Goal: Task Accomplishment & Management: Manage account settings

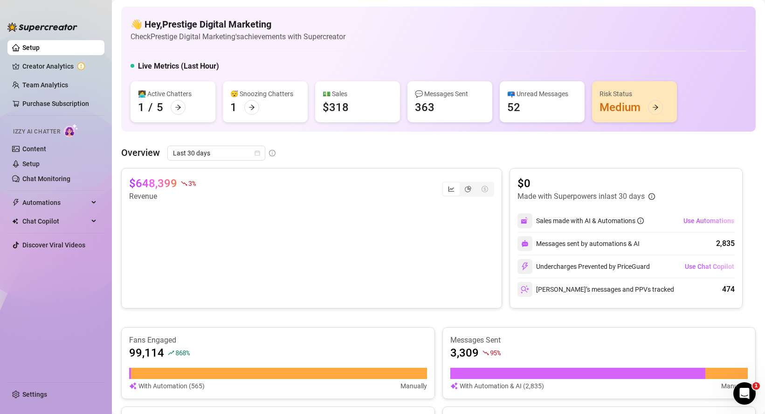
scroll to position [558, 0]
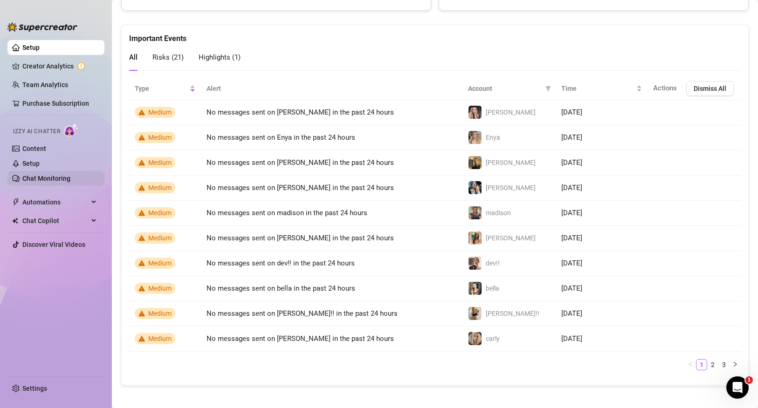
click at [62, 176] on link "Chat Monitoring" at bounding box center [46, 178] width 48 height 7
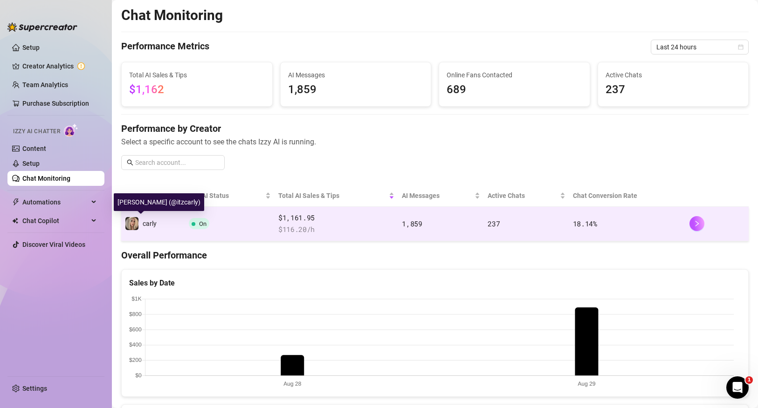
click at [156, 224] on span "carly" at bounding box center [150, 223] width 14 height 7
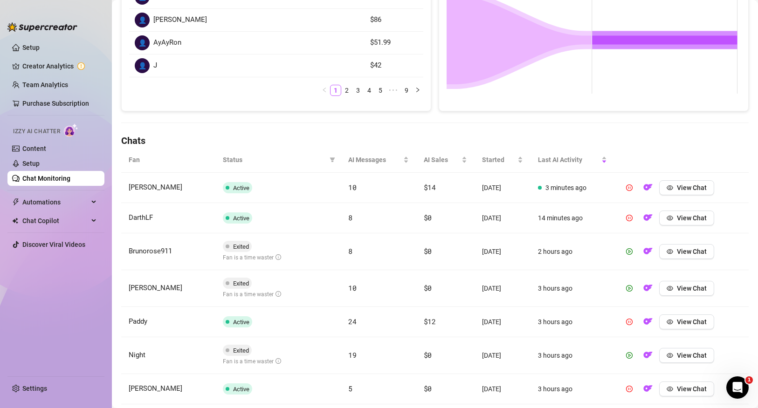
scroll to position [200, 0]
click at [65, 181] on link "Chat Monitoring" at bounding box center [46, 178] width 48 height 7
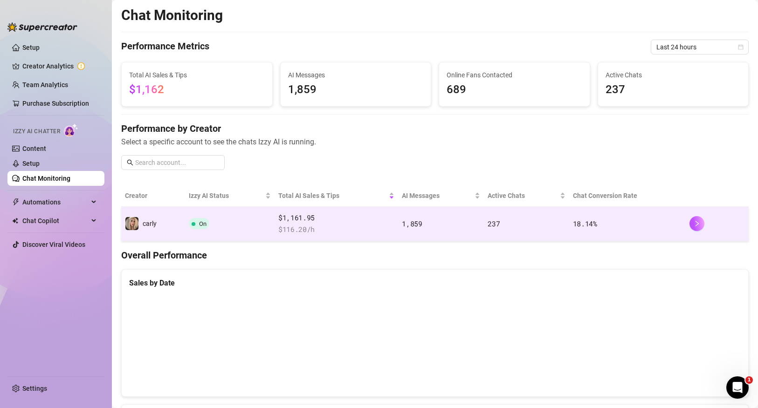
click at [157, 224] on td "carly" at bounding box center [153, 224] width 64 height 35
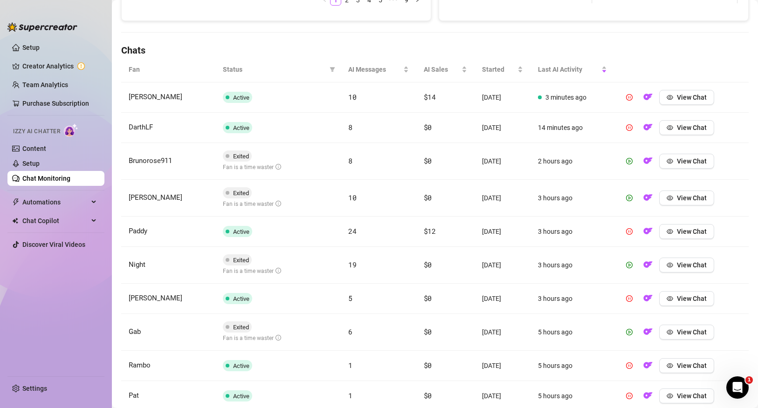
scroll to position [298, 0]
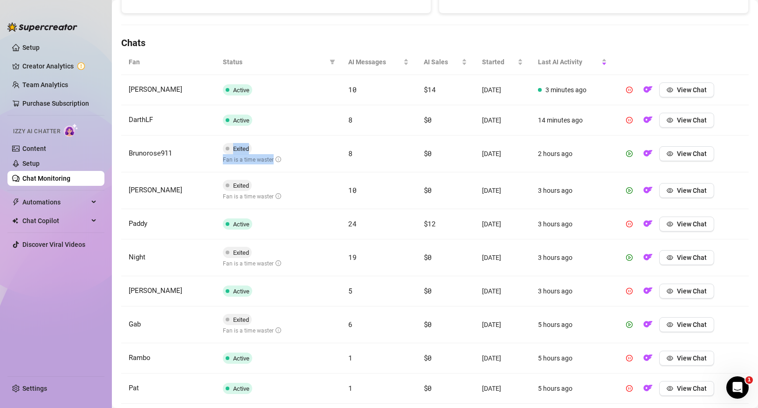
drag, startPoint x: 215, startPoint y: 156, endPoint x: 320, endPoint y: 165, distance: 105.2
click at [320, 165] on td "Exited Fan is a time waster" at bounding box center [277, 154] width 125 height 37
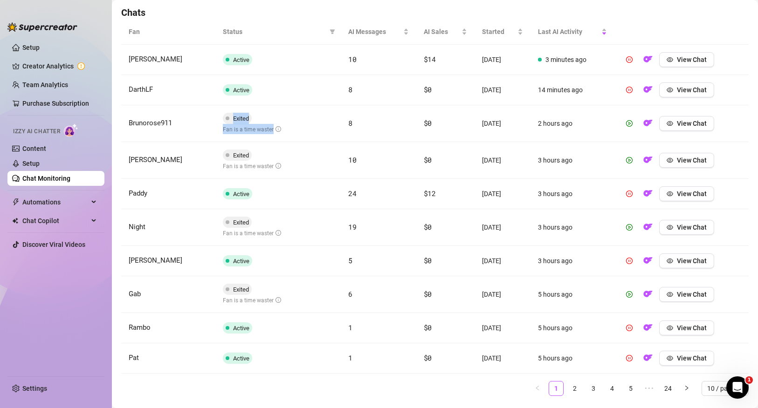
scroll to position [265, 0]
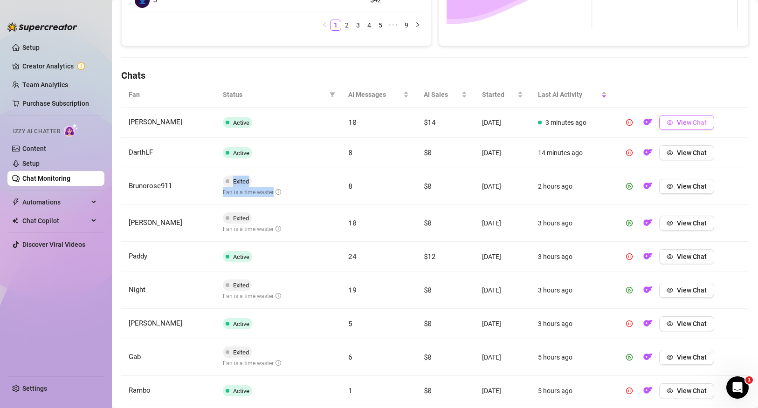
click at [679, 122] on span "View Chat" at bounding box center [692, 122] width 30 height 7
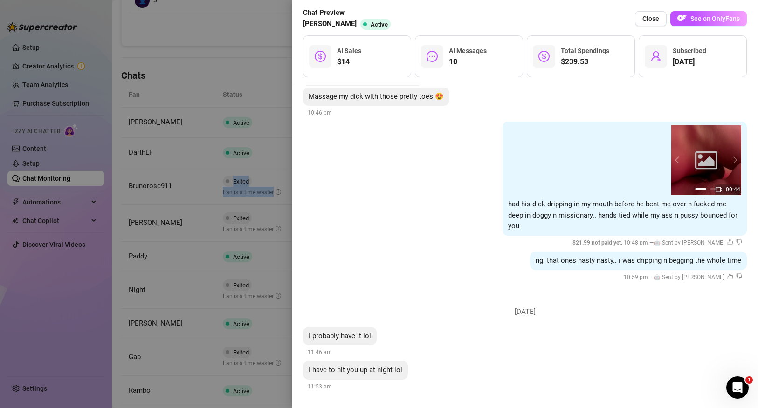
scroll to position [1390, 0]
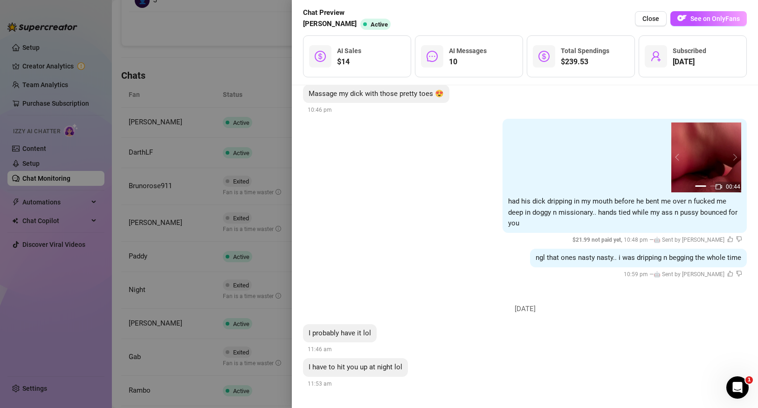
click at [167, 221] on div at bounding box center [379, 204] width 758 height 408
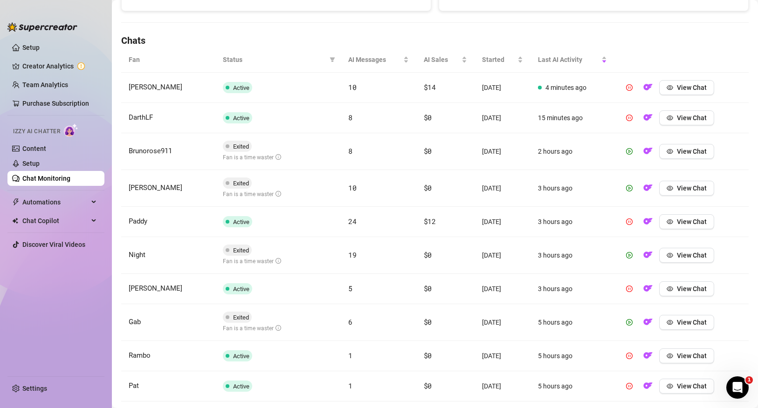
scroll to position [240, 0]
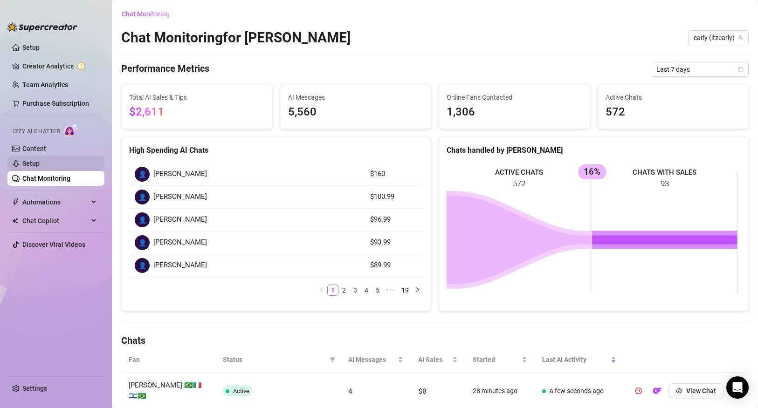
click at [40, 163] on link "Setup" at bounding box center [30, 163] width 17 height 7
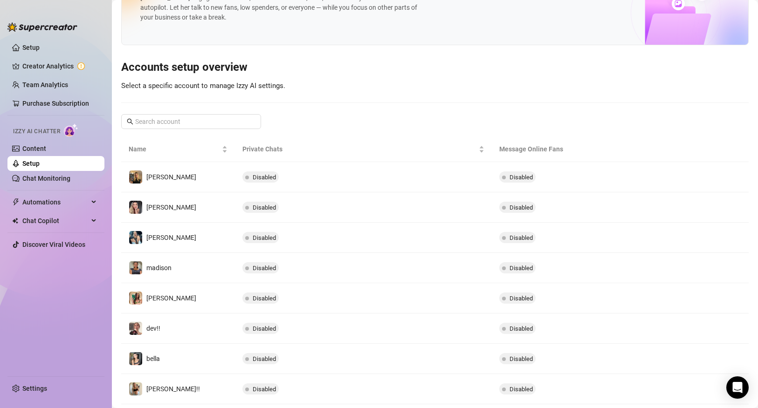
scroll to position [134, 0]
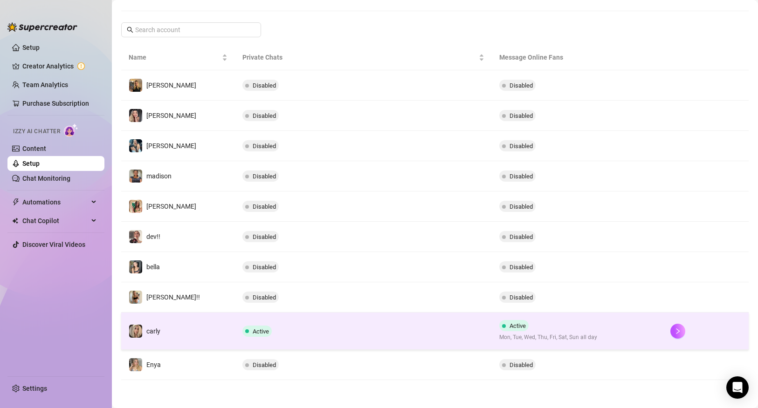
click at [235, 327] on td "Active" at bounding box center [363, 331] width 257 height 37
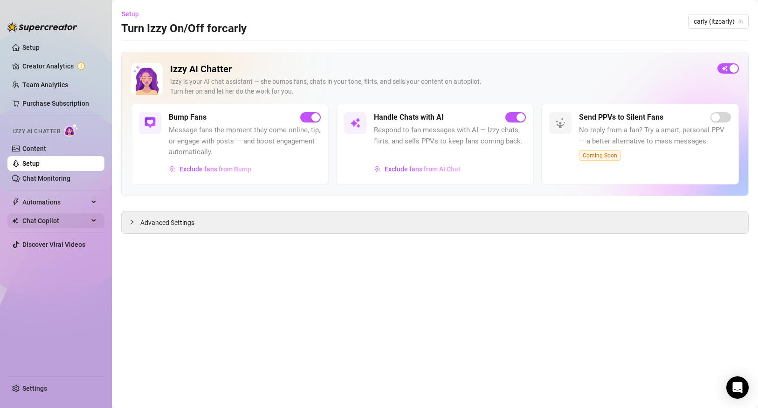
click at [33, 221] on span "Chat Copilot" at bounding box center [55, 221] width 66 height 15
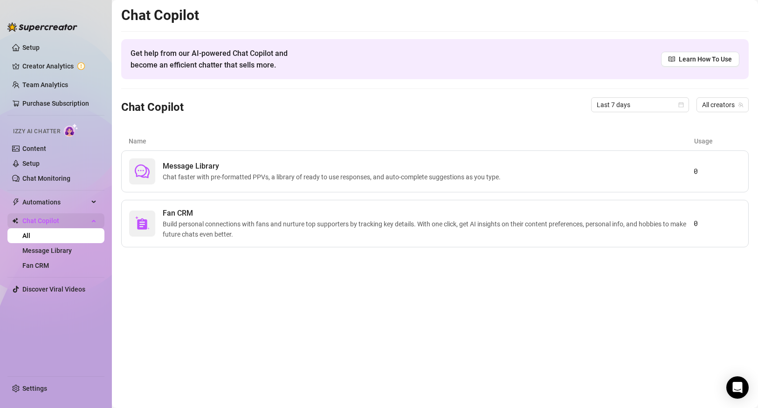
click at [44, 220] on span "Chat Copilot" at bounding box center [55, 221] width 66 height 15
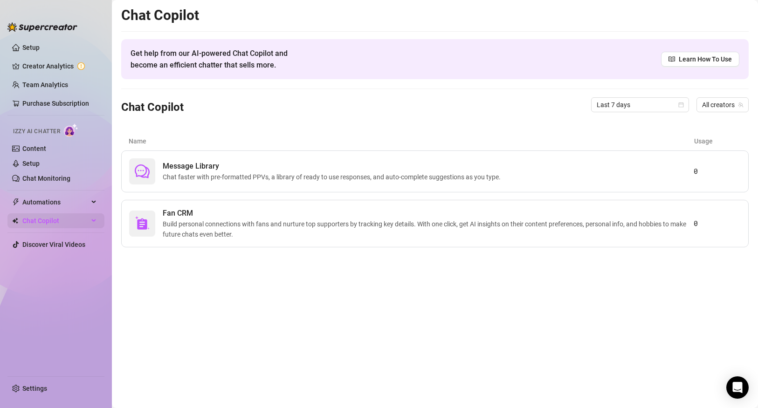
click at [47, 219] on span "Chat Copilot" at bounding box center [55, 221] width 66 height 15
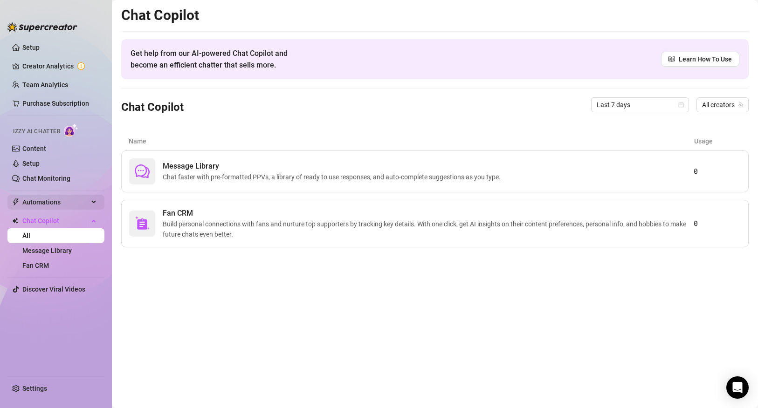
click at [54, 200] on span "Automations" at bounding box center [55, 202] width 66 height 15
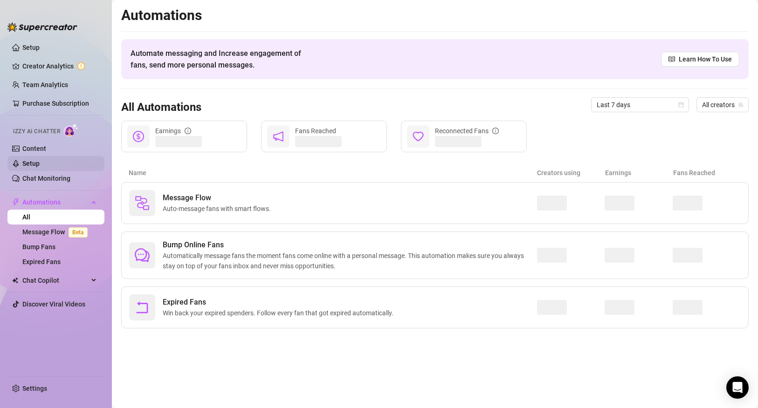
click at [32, 165] on link "Setup" at bounding box center [30, 163] width 17 height 7
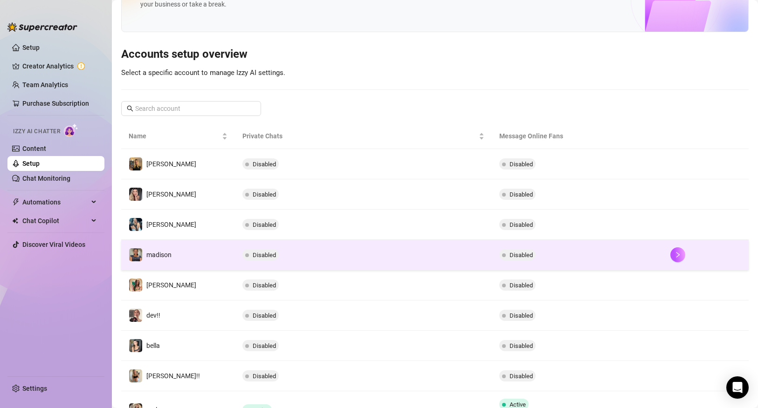
scroll to position [134, 0]
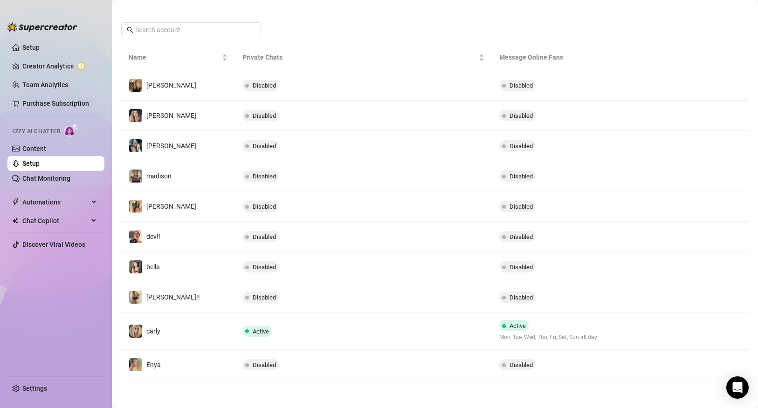
click at [207, 331] on td "carly" at bounding box center [178, 331] width 114 height 37
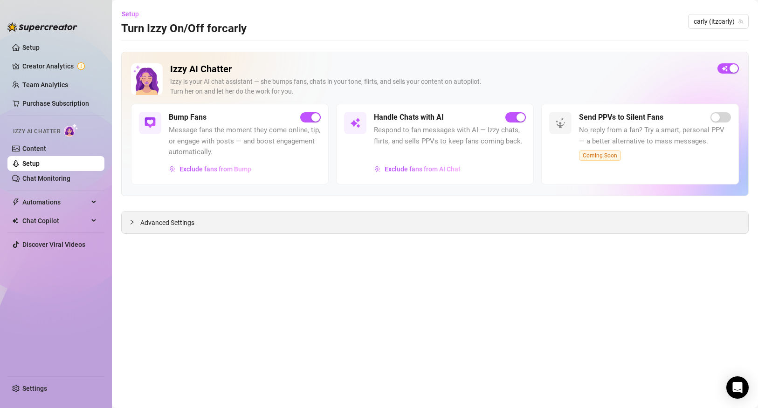
click at [145, 221] on span "Advanced Settings" at bounding box center [167, 223] width 54 height 10
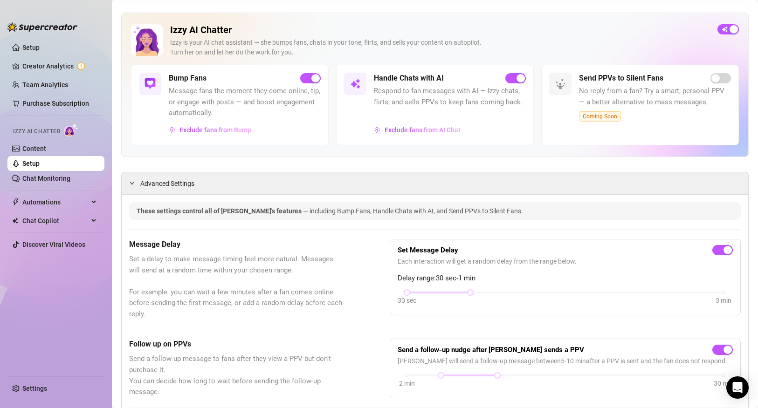
scroll to position [0, 0]
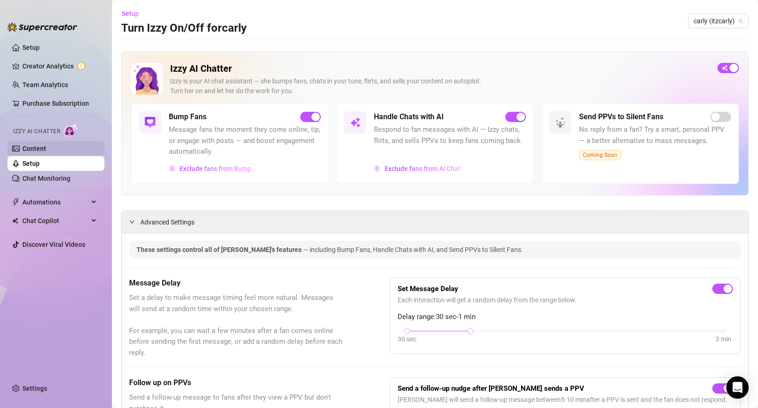
click at [41, 145] on link "Content" at bounding box center [34, 148] width 24 height 7
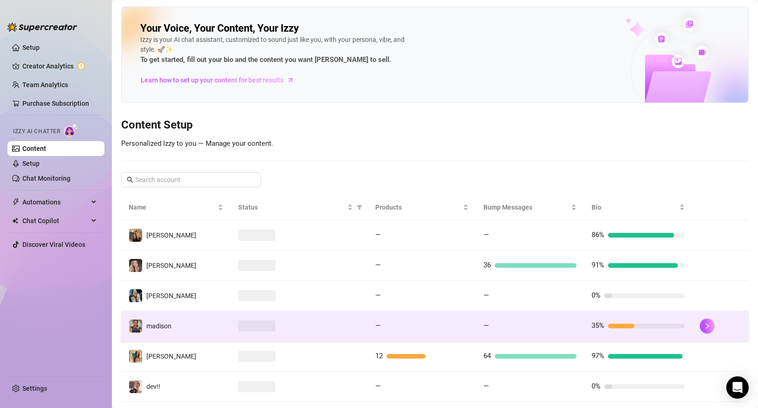
scroll to position [143, 0]
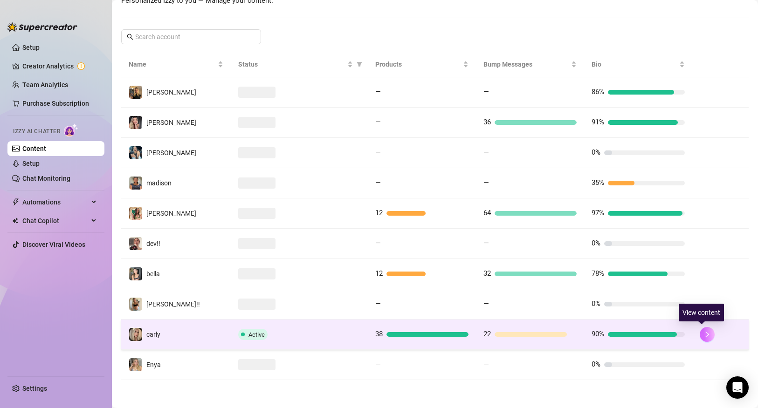
click at [704, 335] on icon "right" at bounding box center [707, 335] width 7 height 7
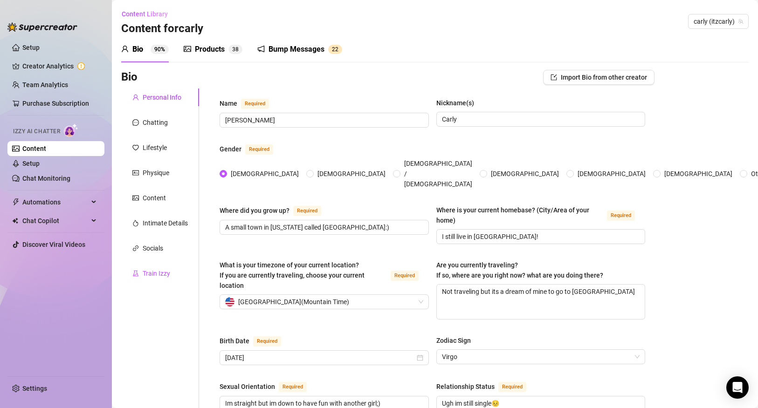
click at [167, 271] on div "Train Izzy" at bounding box center [157, 274] width 28 height 10
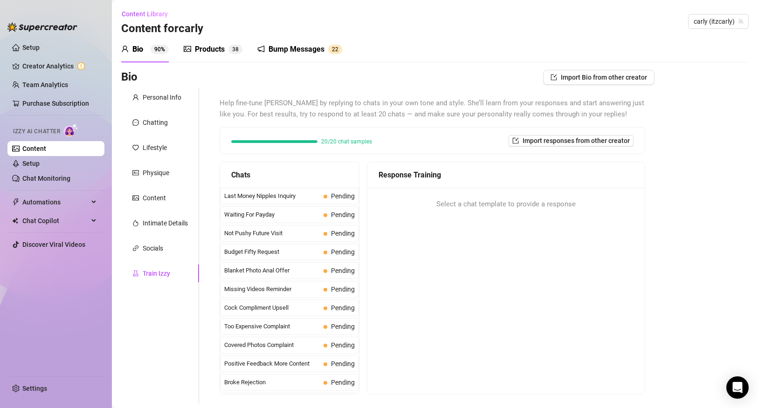
click at [36, 148] on link "Content" at bounding box center [34, 148] width 24 height 7
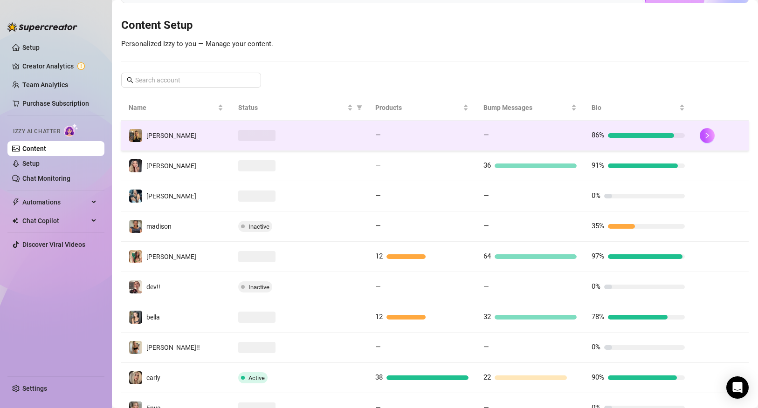
scroll to position [143, 0]
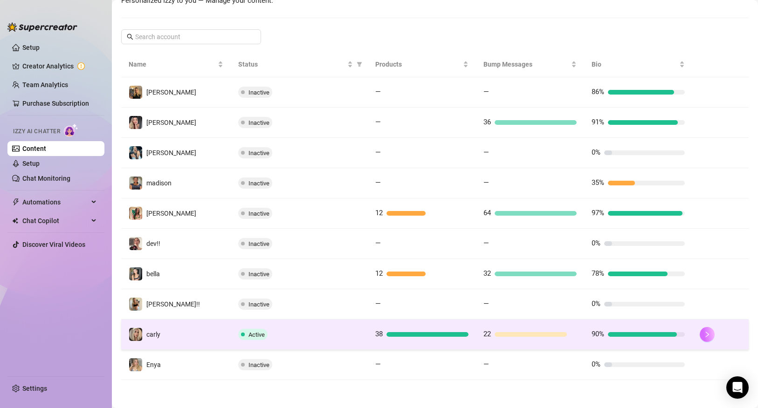
click at [705, 331] on button "button" at bounding box center [707, 334] width 15 height 15
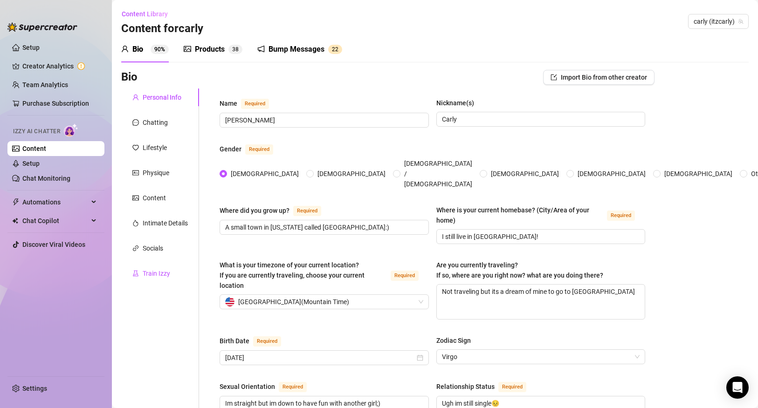
click at [151, 272] on div "Train Izzy" at bounding box center [157, 274] width 28 height 10
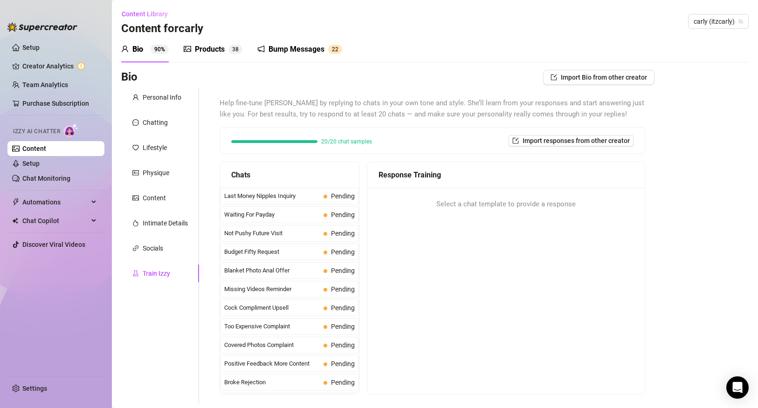
click at [315, 51] on div "Bump Messages" at bounding box center [297, 49] width 56 height 11
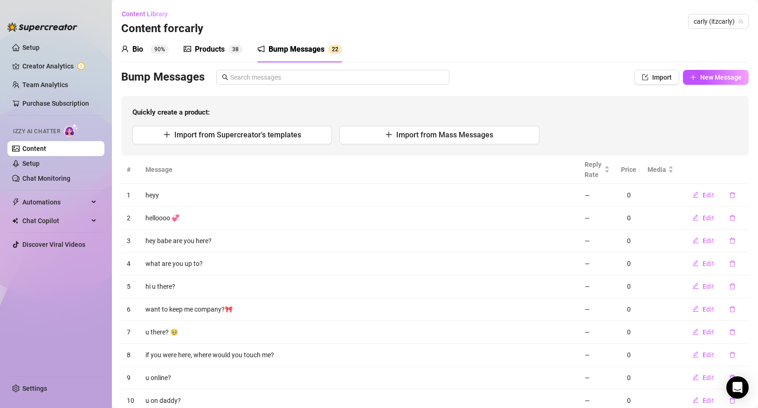
click at [45, 150] on link "Content" at bounding box center [34, 148] width 24 height 7
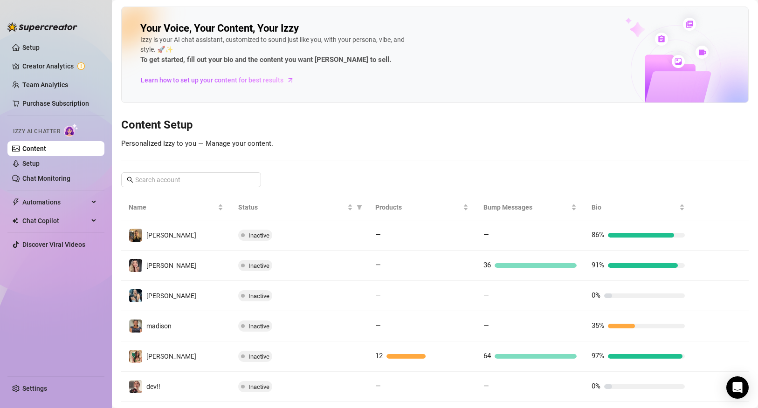
scroll to position [143, 0]
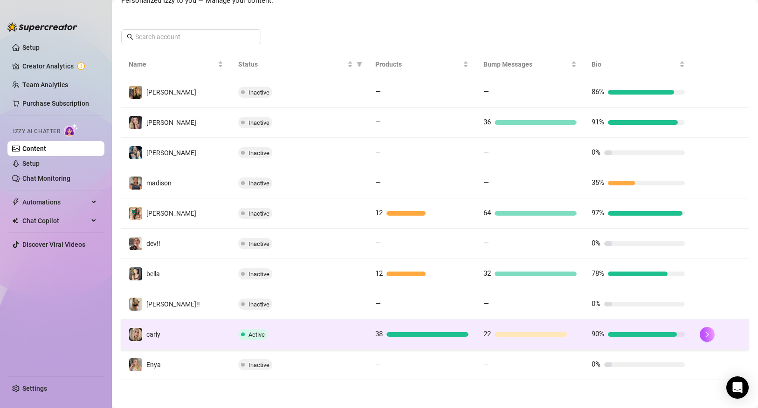
click at [160, 334] on td "carly" at bounding box center [176, 335] width 110 height 30
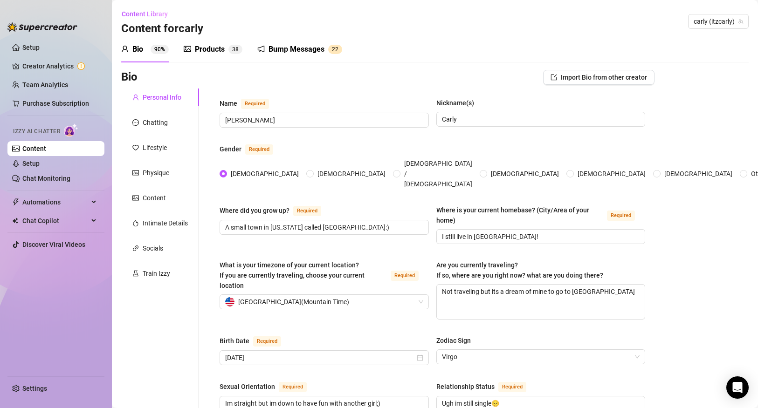
click at [277, 48] on div "Bump Messages" at bounding box center [297, 49] width 56 height 11
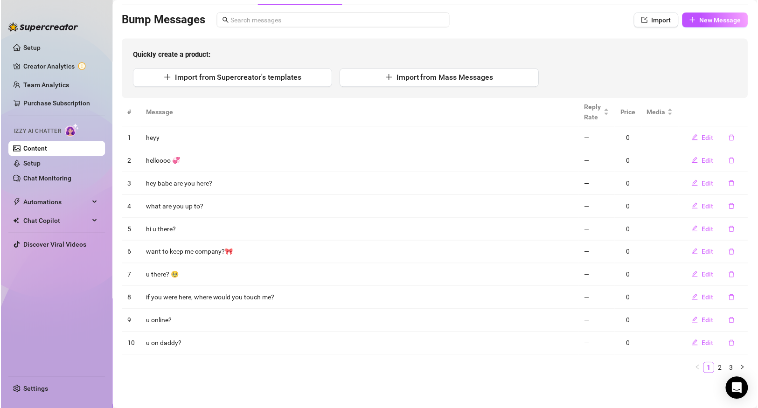
scroll to position [58, 0]
